Goal: Task Accomplishment & Management: Use online tool/utility

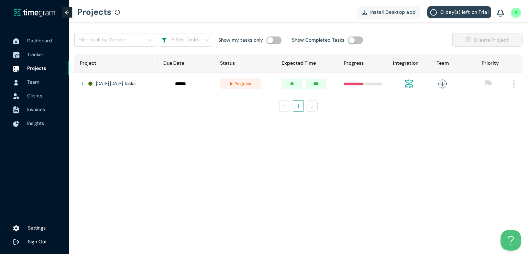
click at [35, 56] on span "Tracker" at bounding box center [35, 54] width 16 height 6
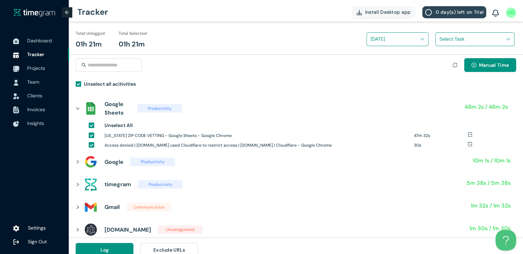
click at [437, 40] on div "Select Task" at bounding box center [474, 39] width 78 height 11
click at [441, 62] on div "[US_STATE] Zipcodes cont," at bounding box center [474, 64] width 78 height 11
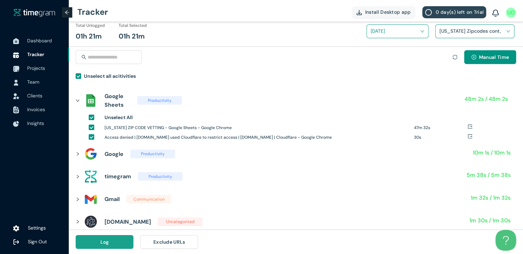
click at [103, 240] on span "Log" at bounding box center [104, 242] width 9 height 8
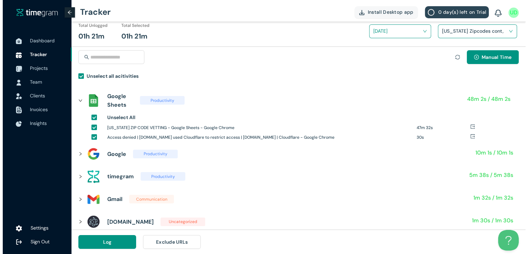
scroll to position [0, 0]
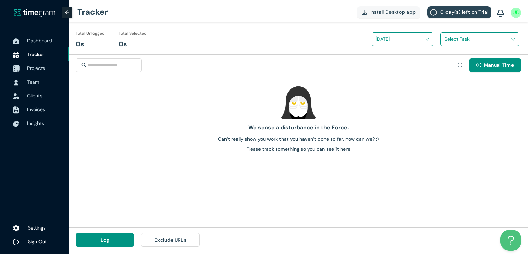
click at [30, 67] on span "Projects" at bounding box center [36, 68] width 18 height 6
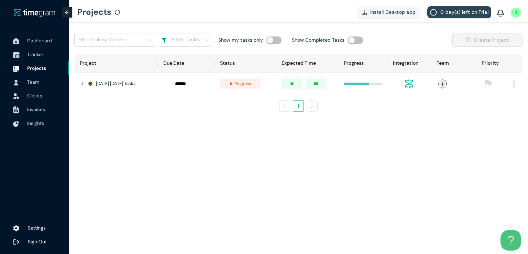
click at [35, 55] on span "Tracker" at bounding box center [35, 54] width 16 height 6
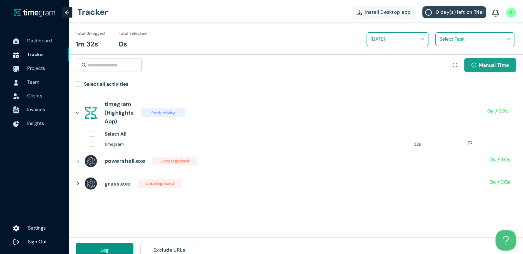
click at [470, 64] on button "Manual Time" at bounding box center [490, 65] width 52 height 14
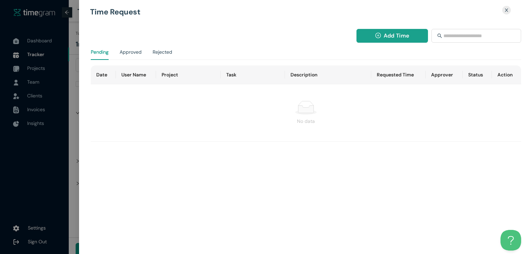
click at [361, 35] on button "Add Time" at bounding box center [392, 36] width 72 height 14
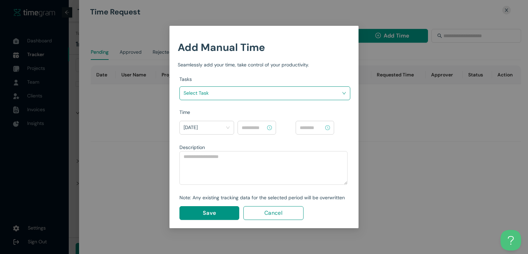
click at [288, 91] on input "search" at bounding box center [263, 93] width 158 height 10
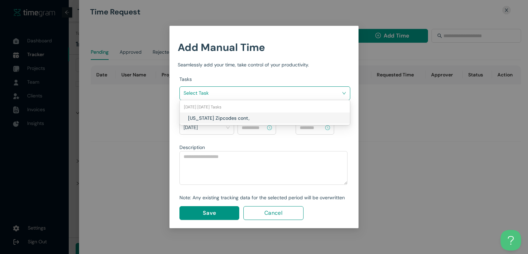
click at [252, 115] on h1 "[US_STATE] Zipcodes cont," at bounding box center [228, 118] width 81 height 8
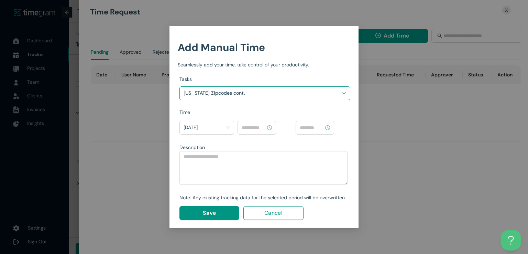
click at [254, 124] on input at bounding box center [254, 128] width 24 height 8
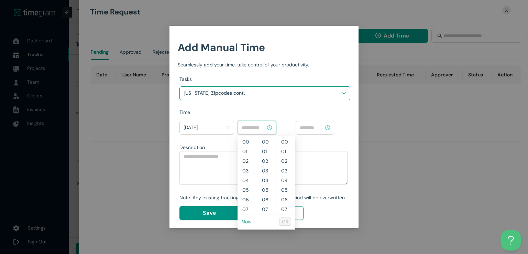
click at [244, 221] on link "Now" at bounding box center [247, 221] width 10 height 6
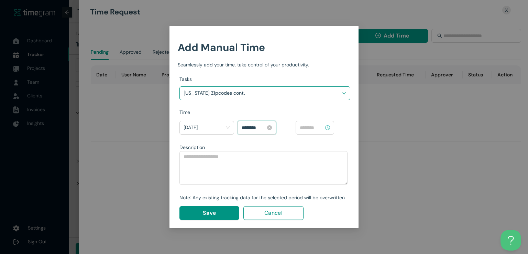
click at [246, 126] on input "********" at bounding box center [254, 128] width 24 height 8
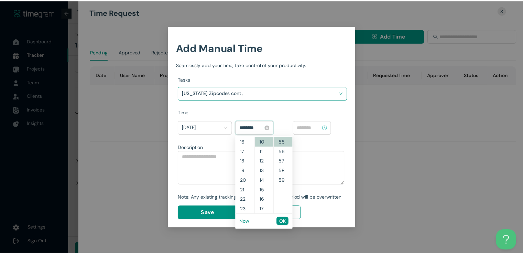
scroll to position [144, 0]
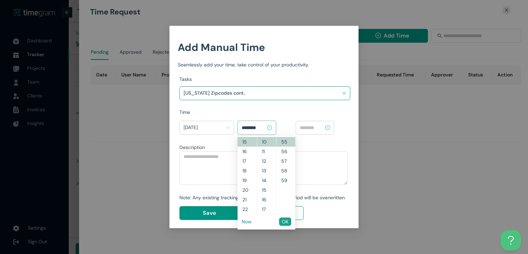
click at [284, 223] on span "OK" at bounding box center [285, 222] width 7 height 8
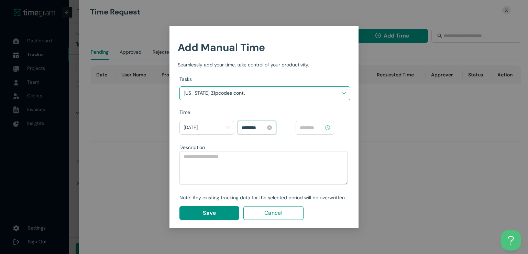
click at [252, 125] on input "********" at bounding box center [254, 128] width 24 height 8
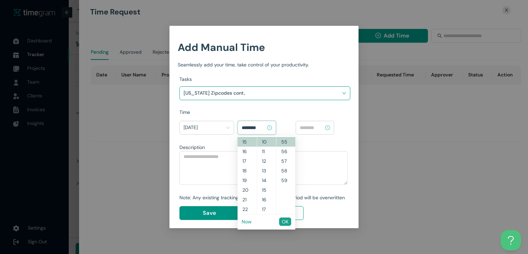
click at [286, 222] on span "OK" at bounding box center [285, 222] width 7 height 8
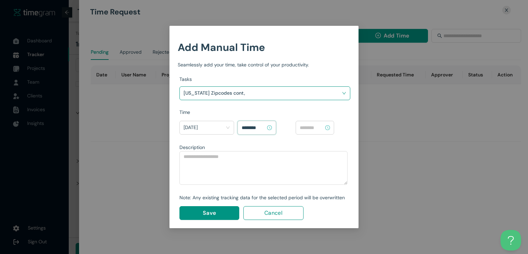
type input "********"
click at [318, 130] on input at bounding box center [312, 128] width 24 height 8
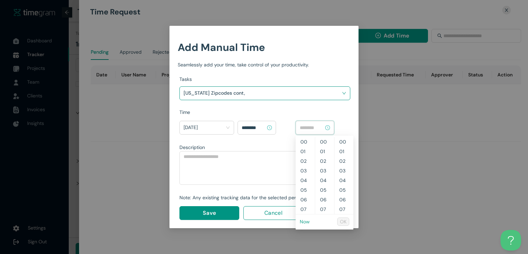
click at [306, 223] on link "Now" at bounding box center [305, 221] width 10 height 6
type input "********"
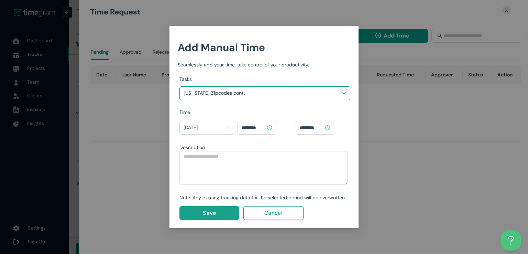
click at [222, 214] on button "Save" at bounding box center [209, 213] width 60 height 14
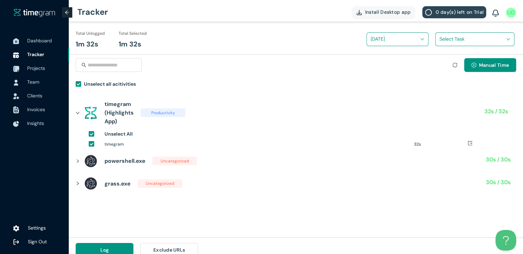
click at [444, 41] on input "search" at bounding box center [472, 39] width 66 height 10
click at [438, 63] on div "[US_STATE] Zipcodes cont," at bounding box center [474, 64] width 78 height 11
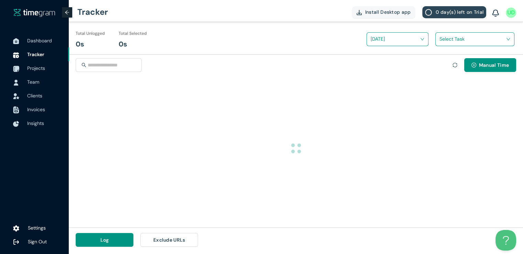
scroll to position [0, 0]
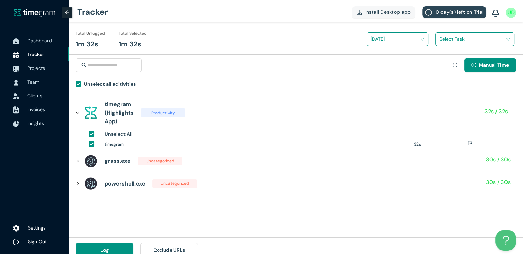
click at [438, 41] on div "Select Task" at bounding box center [474, 39] width 78 height 11
click at [441, 65] on div "[US_STATE] Zipcodes cont," at bounding box center [474, 64] width 78 height 11
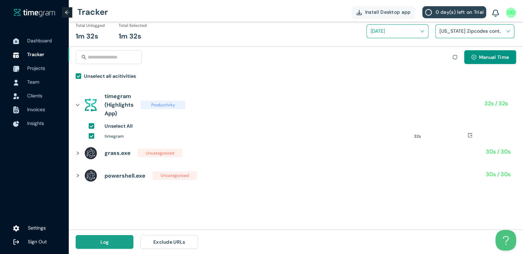
click at [110, 242] on button "Log" at bounding box center [105, 242] width 58 height 14
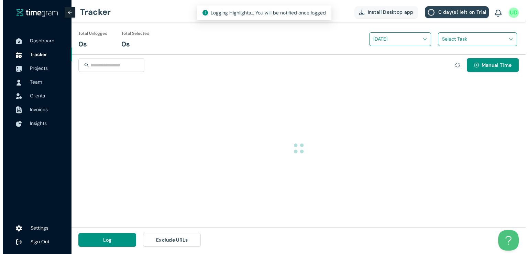
scroll to position [0, 0]
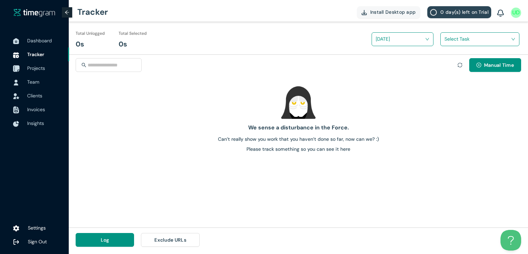
click at [37, 69] on span "Projects" at bounding box center [36, 68] width 18 height 6
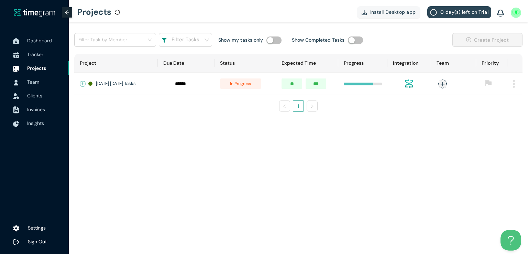
click at [81, 82] on button "Expand row" at bounding box center [82, 83] width 5 height 5
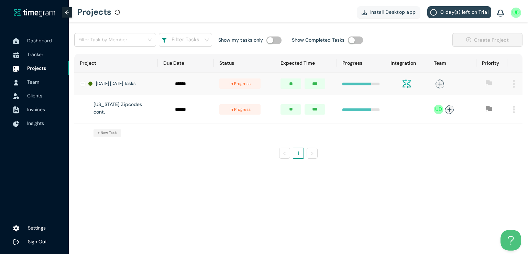
click at [384, 147] on ul "1" at bounding box center [298, 152] width 448 height 11
click at [82, 84] on button "Collapse row" at bounding box center [82, 83] width 5 height 5
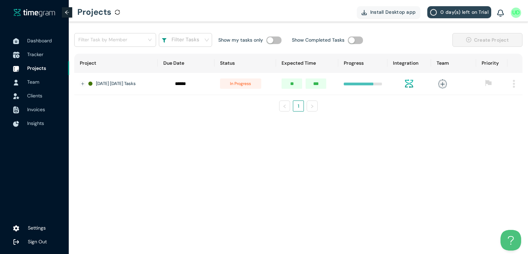
click at [34, 55] on span "Tracker" at bounding box center [35, 54] width 16 height 6
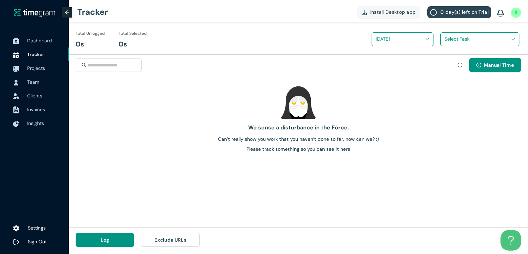
click at [40, 37] on span "Dashboard" at bounding box center [45, 41] width 36 height 14
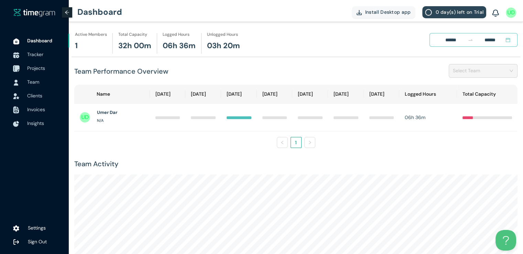
click at [41, 67] on span "Projects" at bounding box center [36, 68] width 18 height 6
